Goal: Transaction & Acquisition: Purchase product/service

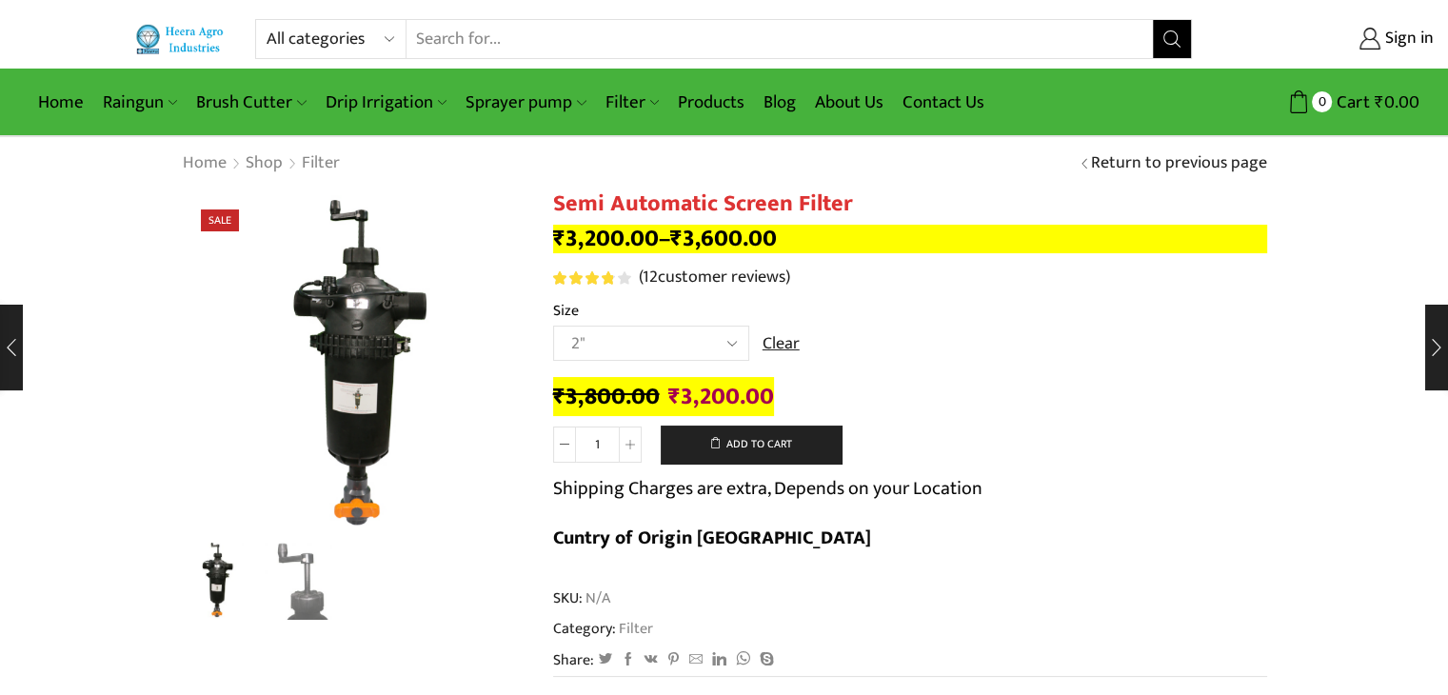
click at [723, 344] on select "Choose an option 2" 2.5" 3"" at bounding box center [651, 343] width 196 height 35
select select "3""
click at [553, 326] on select "Choose an option 2" 2.5" 3"" at bounding box center [651, 343] width 196 height 35
click at [1063, 359] on td "Choose an option 2" 2.5" 3" Clear" at bounding box center [910, 352] width 714 height 52
click at [629, 348] on select "Choose an option 2" 2.5" 3"" at bounding box center [651, 343] width 196 height 35
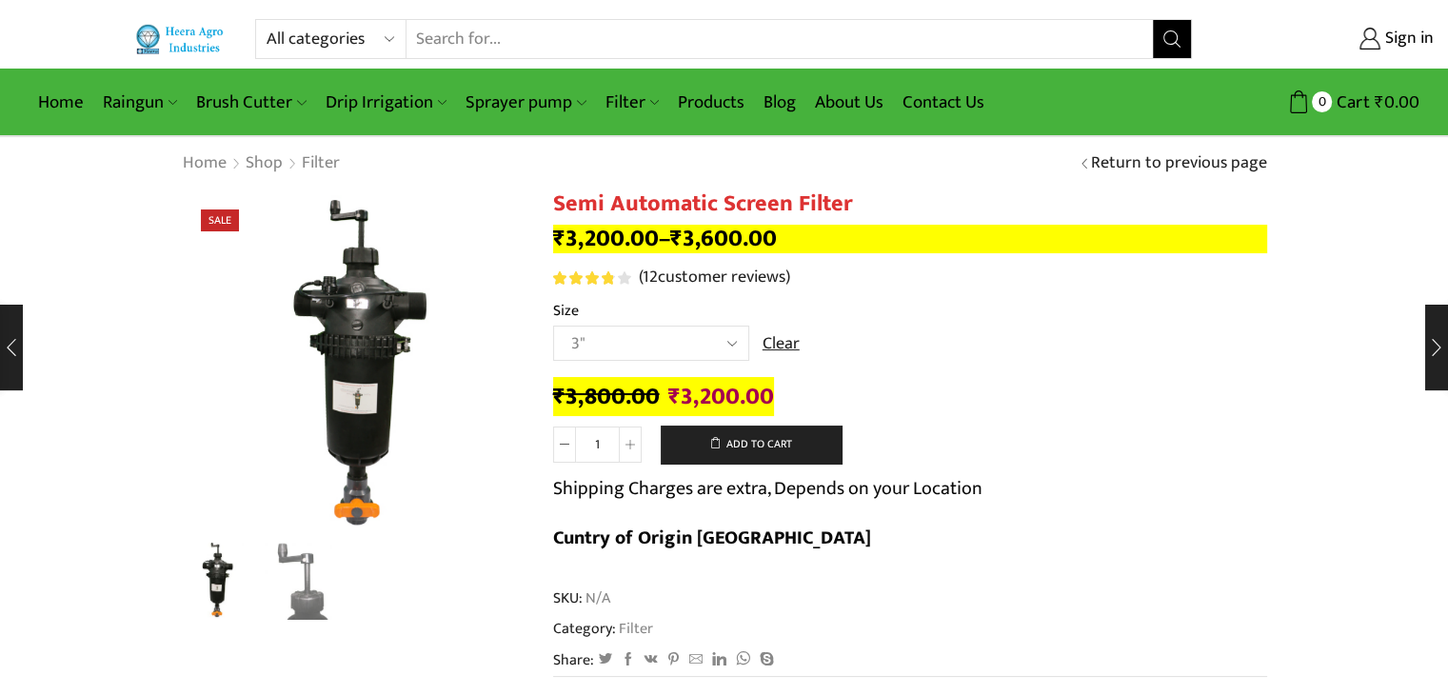
click at [553, 326] on select "Choose an option 2" 2.5" 3"" at bounding box center [651, 343] width 196 height 35
click at [657, 339] on select "Choose an option 2" 2.5" 3"" at bounding box center [651, 343] width 196 height 35
click at [553, 326] on select "Choose an option 2" 2.5" 3"" at bounding box center [651, 343] width 196 height 35
select select "2.5""
click at [657, 340] on select "Choose an option 2" 2.5" 3"" at bounding box center [651, 343] width 196 height 35
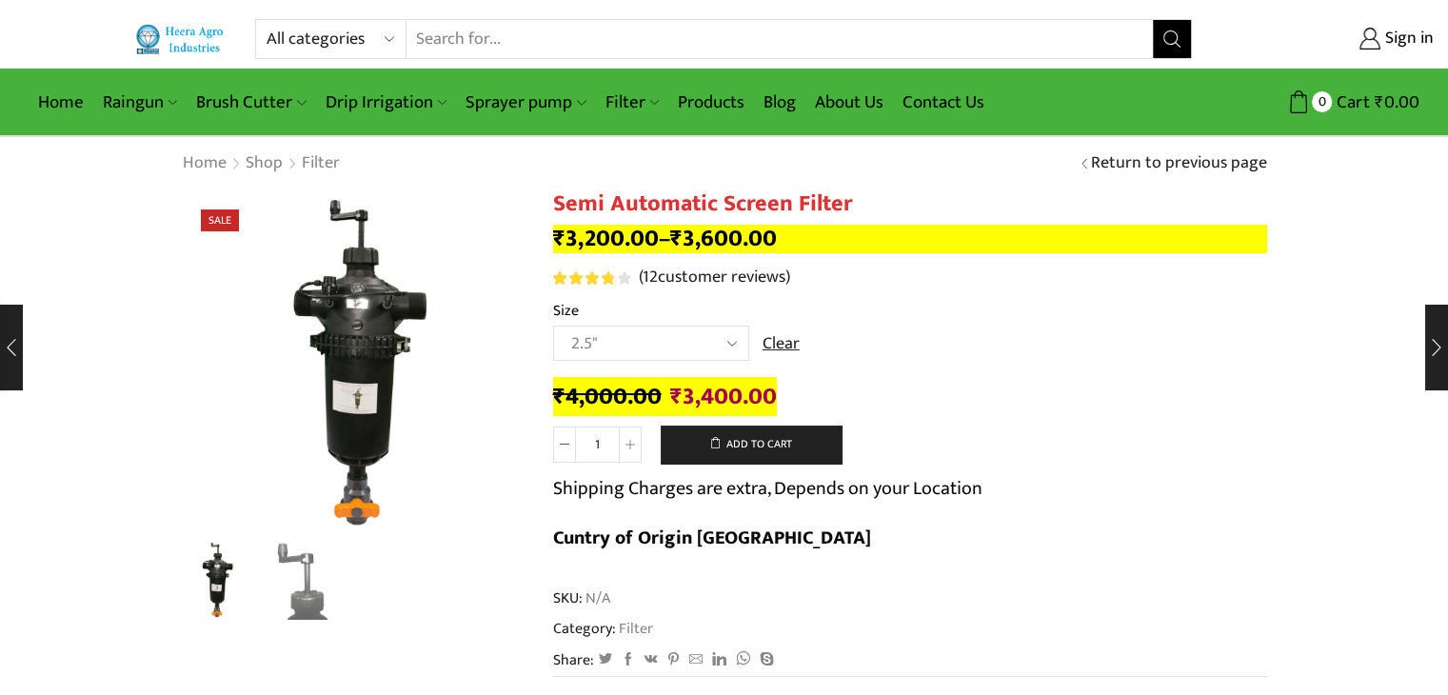
click at [1251, 380] on div "₹ 4,000.00 Original price was: ₹4,000.00. ₹ 3,400.00 Current price is: ₹3,400.0…" at bounding box center [910, 474] width 714 height 193
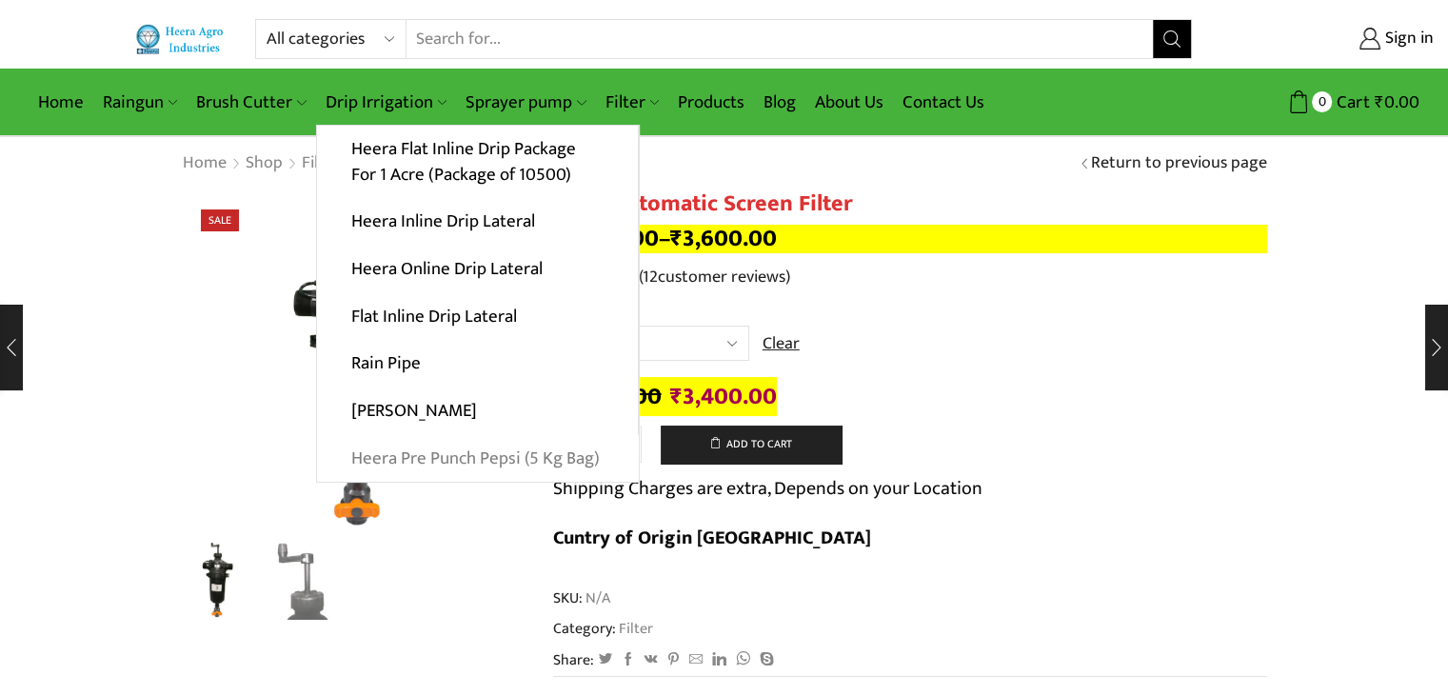
click at [455, 460] on link "Heera Pre Punch Pepsi (5 Kg Bag)" at bounding box center [478, 458] width 322 height 48
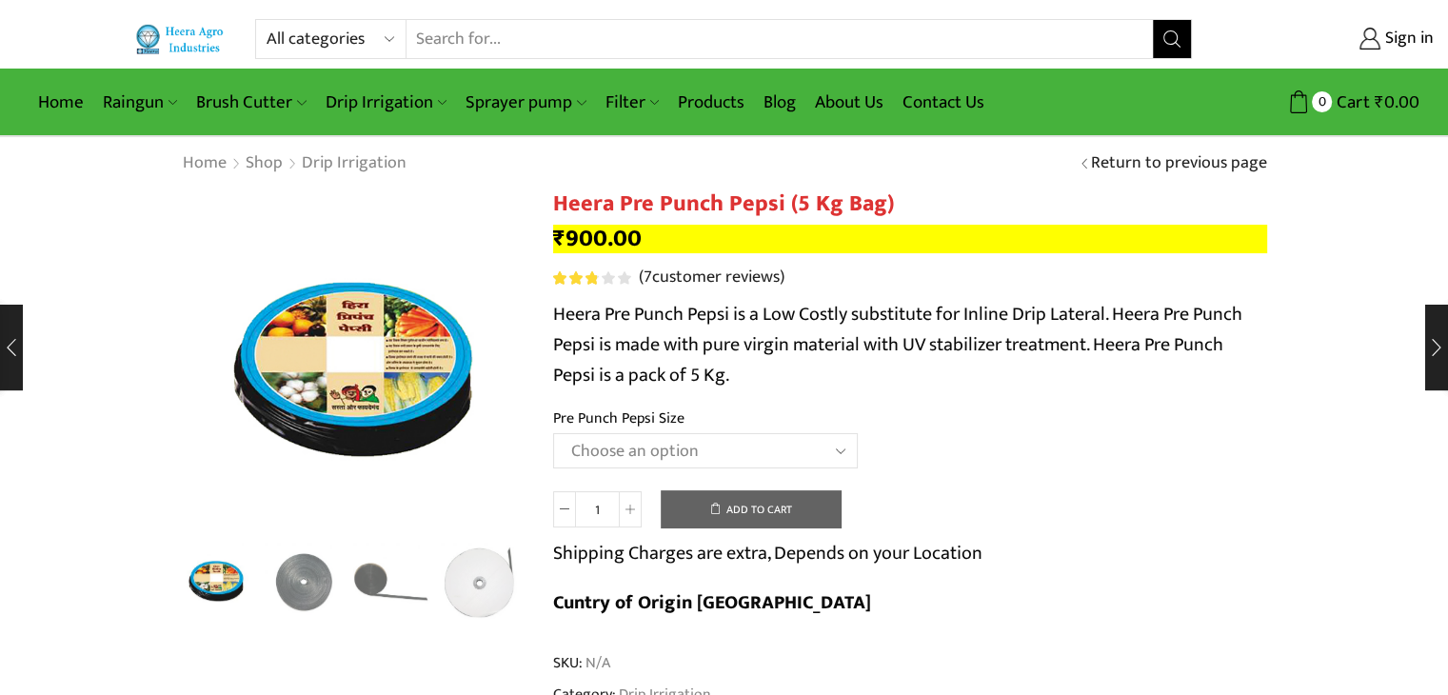
click at [1051, 437] on td "Choose an option Heera Pre Punch Pepsi (1 Foot) Heera Pre Punch Pepsi (1.25 Fee…" at bounding box center [910, 459] width 714 height 52
click at [789, 447] on select "Choose an option Heera Pre Punch Pepsi (1 Foot) Heera Pre Punch Pepsi (1.25 Fee…" at bounding box center [705, 450] width 305 height 35
click at [1225, 508] on div "Heera Pre Punch Pepsi (5 Kg Bag) quantity 1 Add to cart Shipping Charges are ex…" at bounding box center [910, 563] width 714 height 147
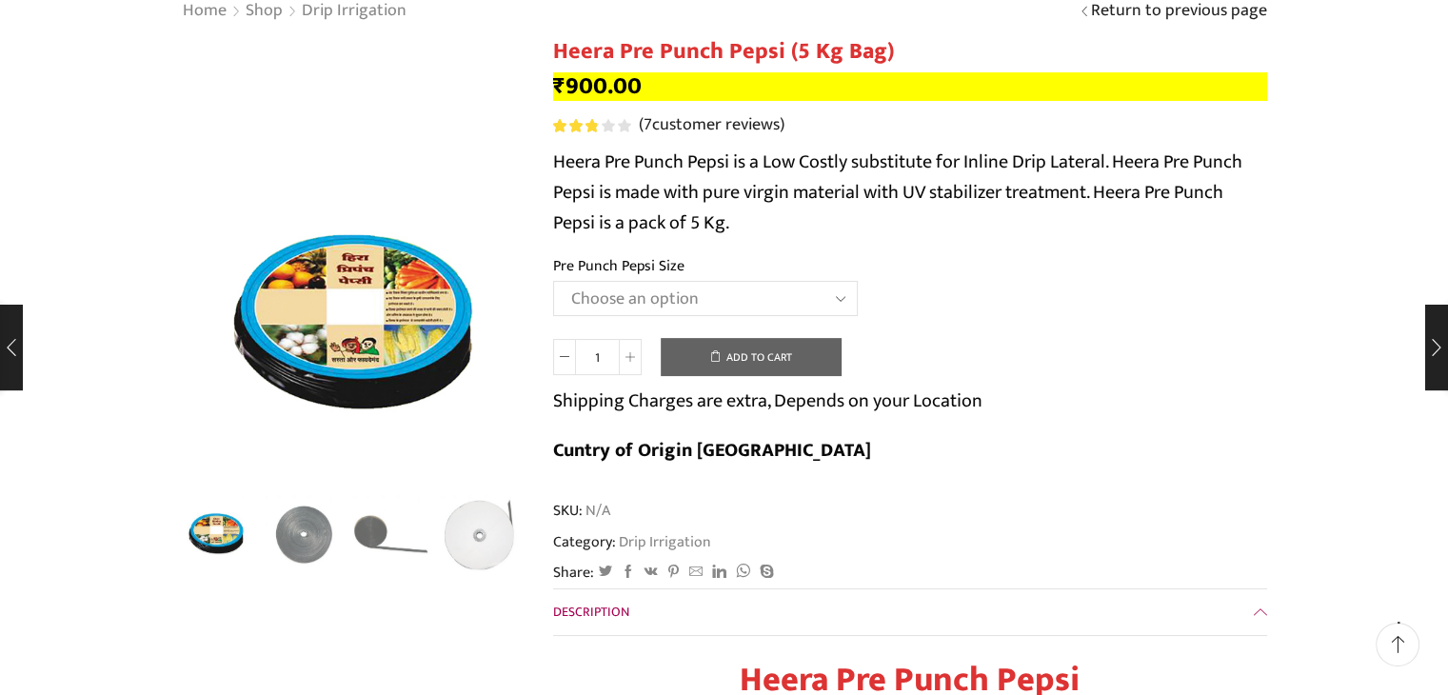
scroll to position [190, 0]
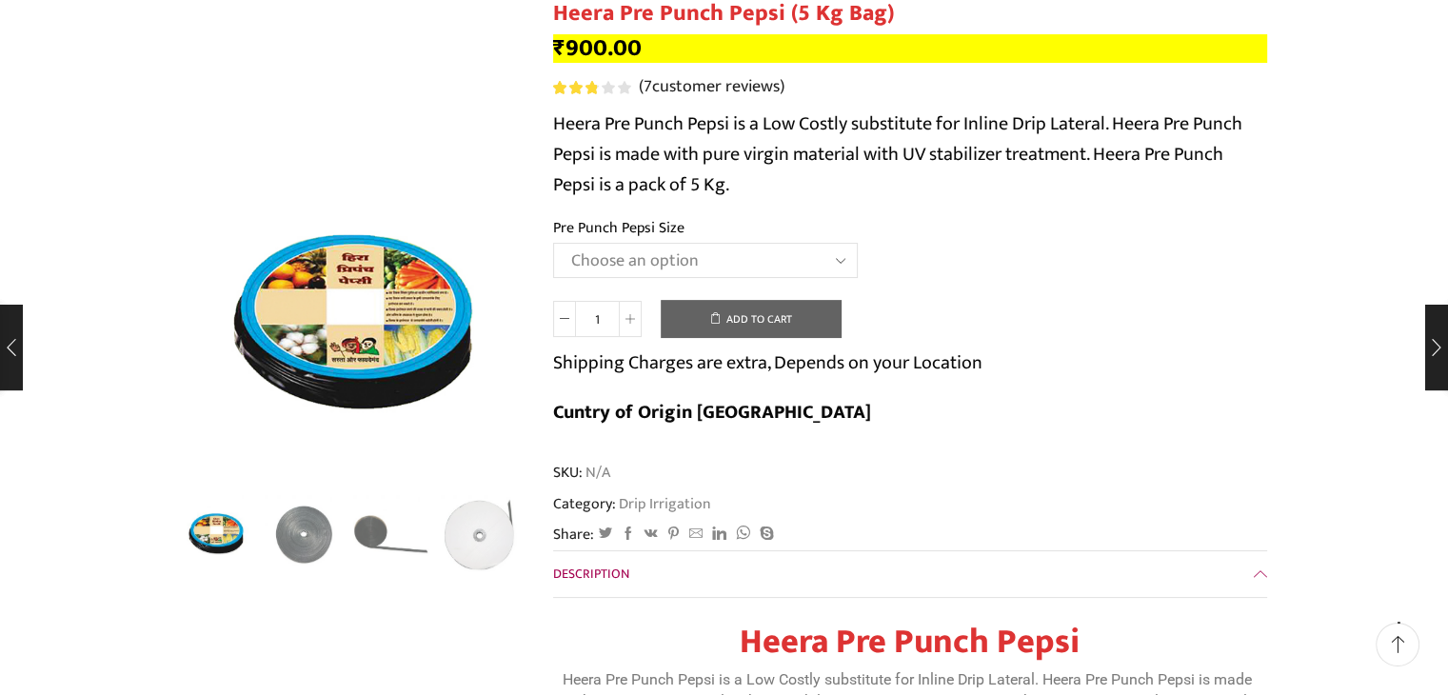
click at [693, 260] on select "Choose an option Heera Pre Punch Pepsi (1 Foot) Heera Pre Punch Pepsi (1.25 Fee…" at bounding box center [705, 260] width 305 height 35
select select "Heera Pre Punch Pepsi (Plain)"
click at [553, 243] on select "Choose an option Heera Pre Punch Pepsi (1 Foot) Heera Pre Punch Pepsi (1.25 Fee…" at bounding box center [705, 260] width 305 height 35
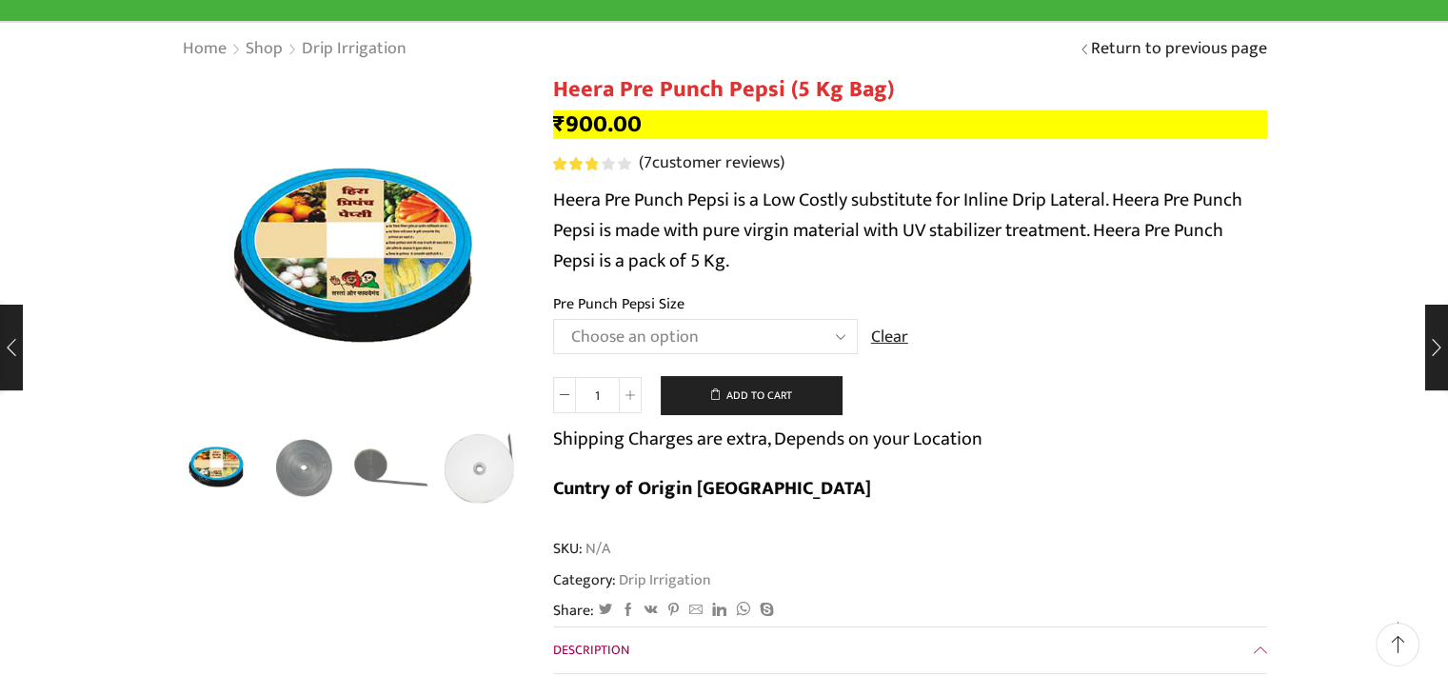
scroll to position [0, 0]
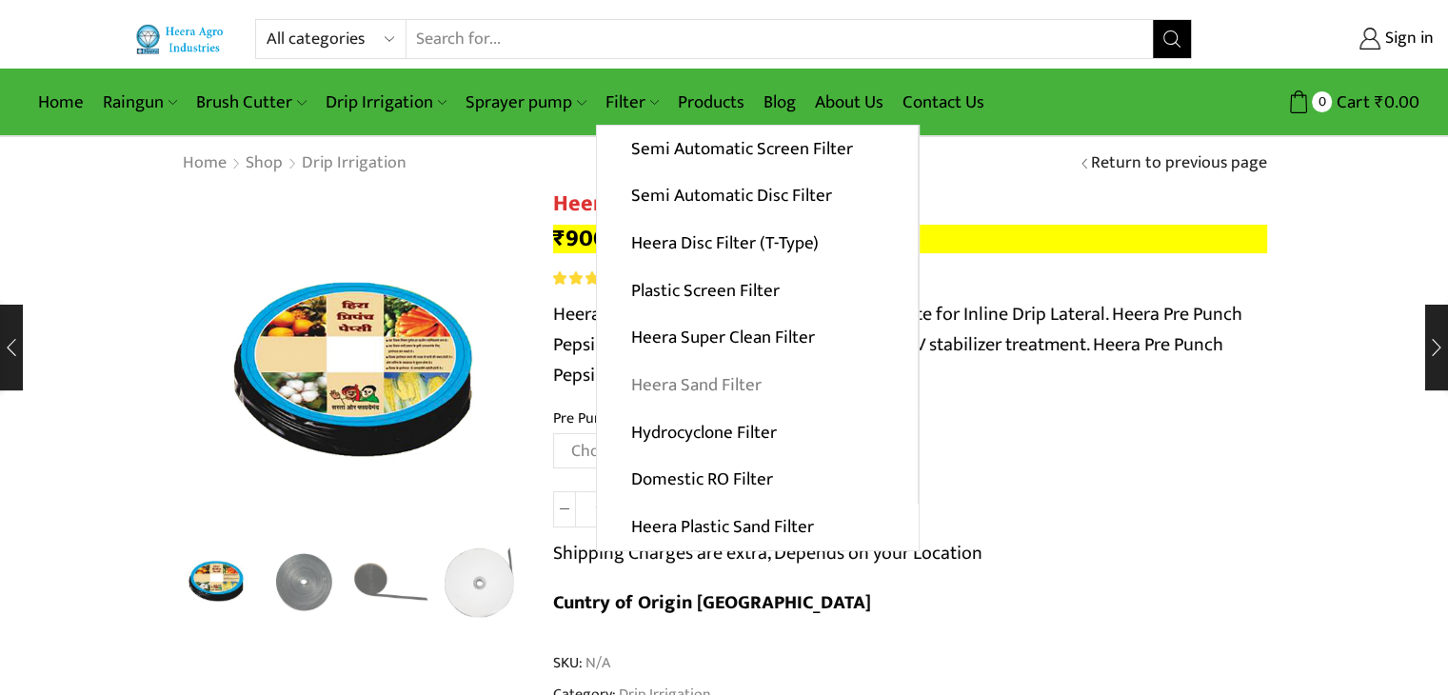
click at [683, 380] on link "Heera Sand Filter" at bounding box center [757, 386] width 321 height 48
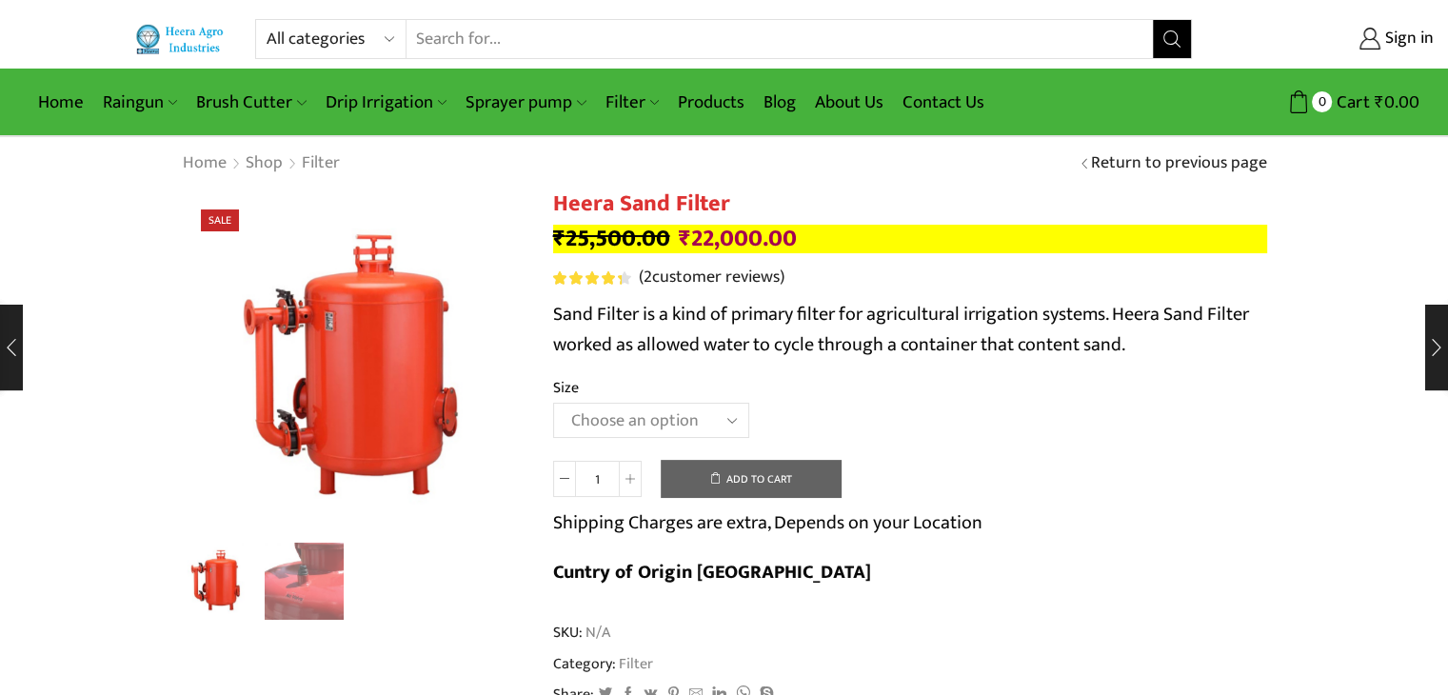
click at [694, 424] on select "Choose an option 3.0’’x 45 m3." at bounding box center [651, 420] width 196 height 35
select select "3-0x-45-m3"
click at [553, 403] on select "Choose an option 3.0’’x 45 m3." at bounding box center [651, 420] width 196 height 35
click at [974, 419] on td "Choose an option 3.0’’x 45 m3. Clear" at bounding box center [910, 429] width 714 height 52
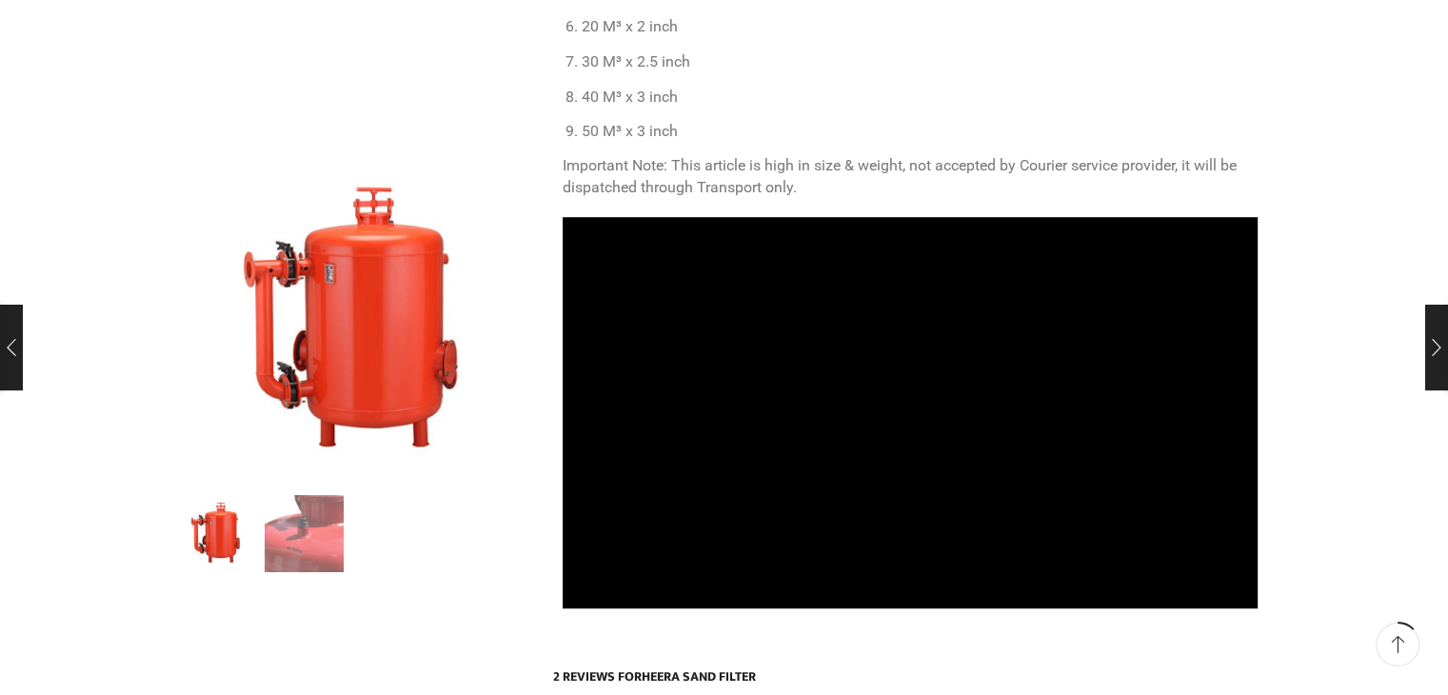
scroll to position [1104, 0]
